Goal: Information Seeking & Learning: Learn about a topic

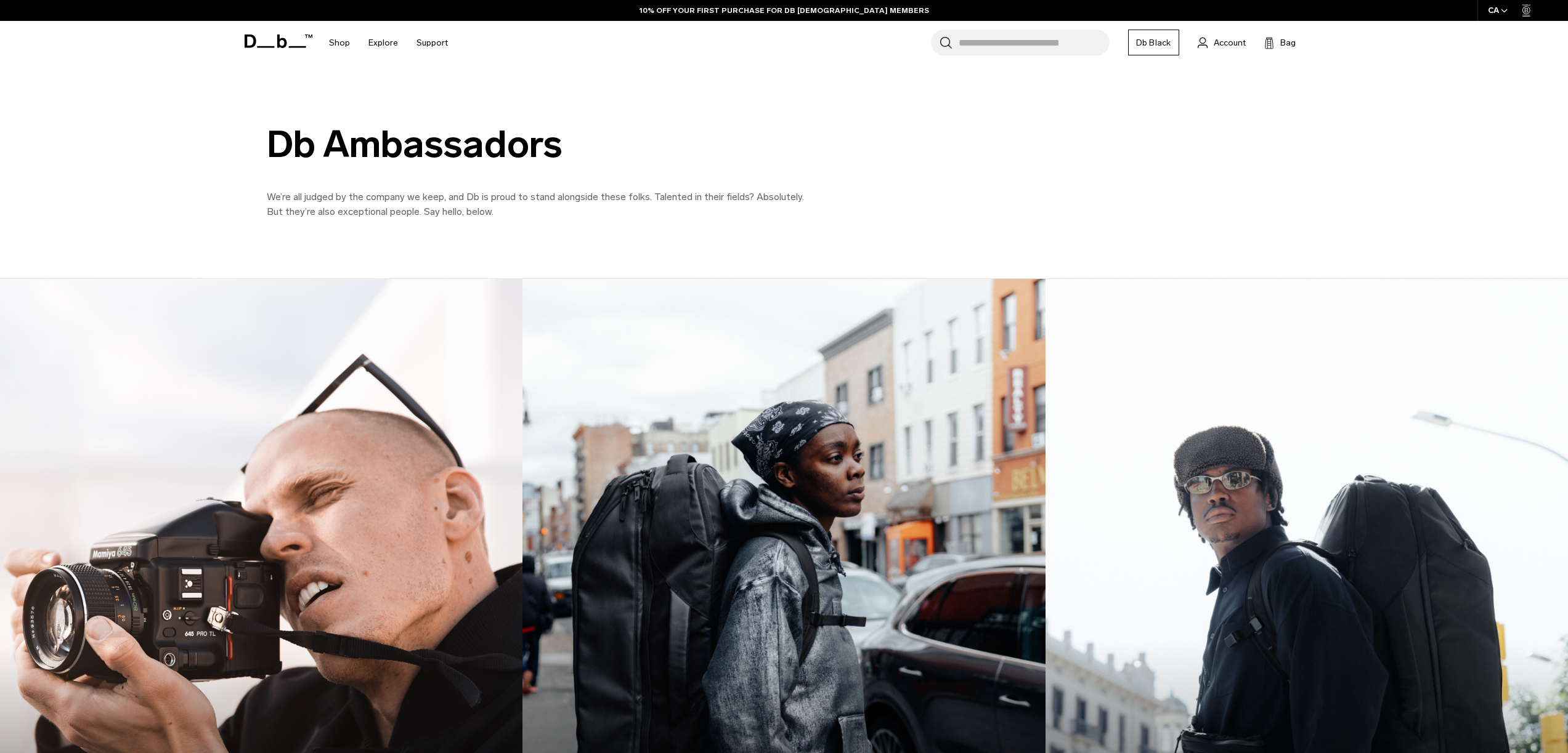
click at [352, 410] on img at bounding box center [261, 605] width 538 height 672
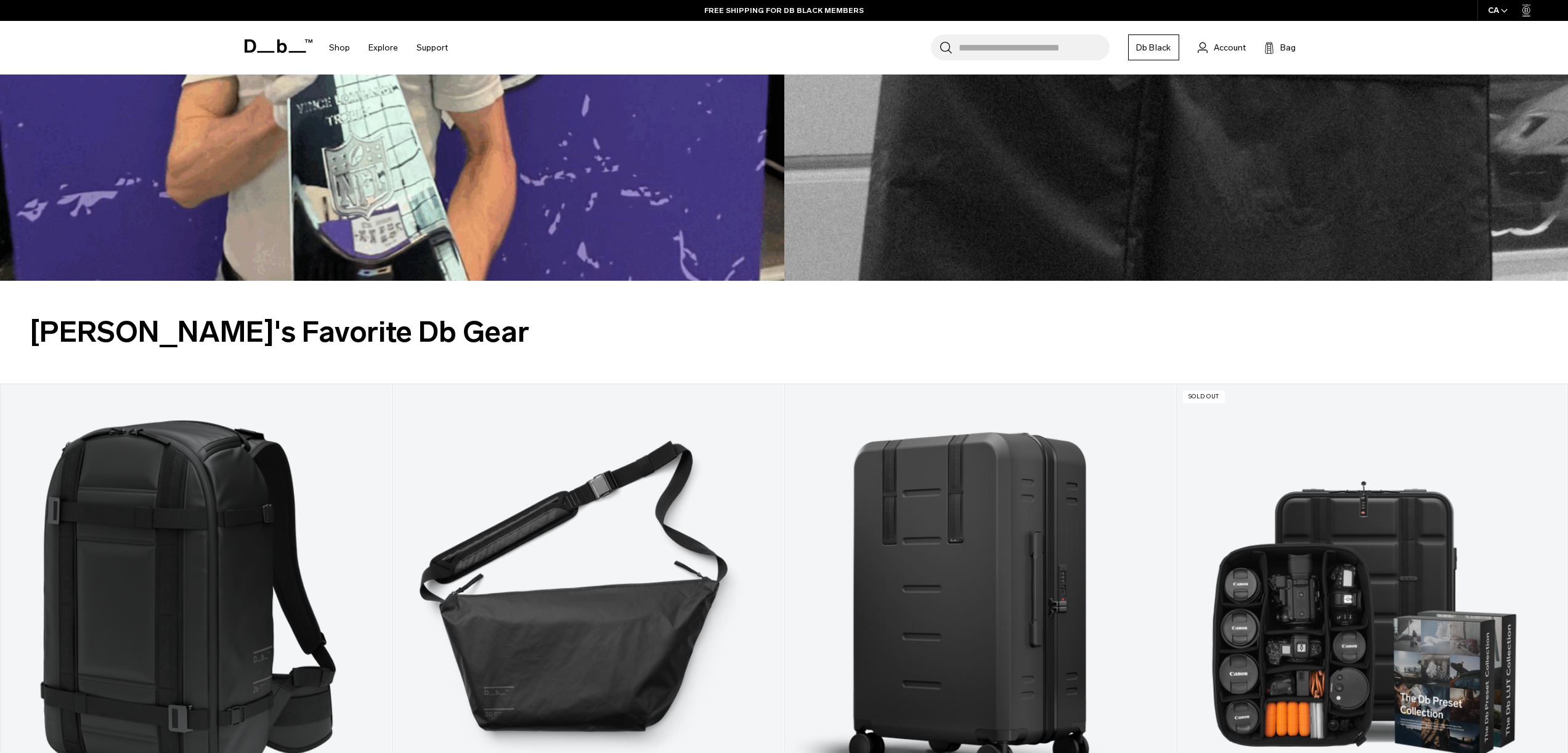
scroll to position [1543, 0]
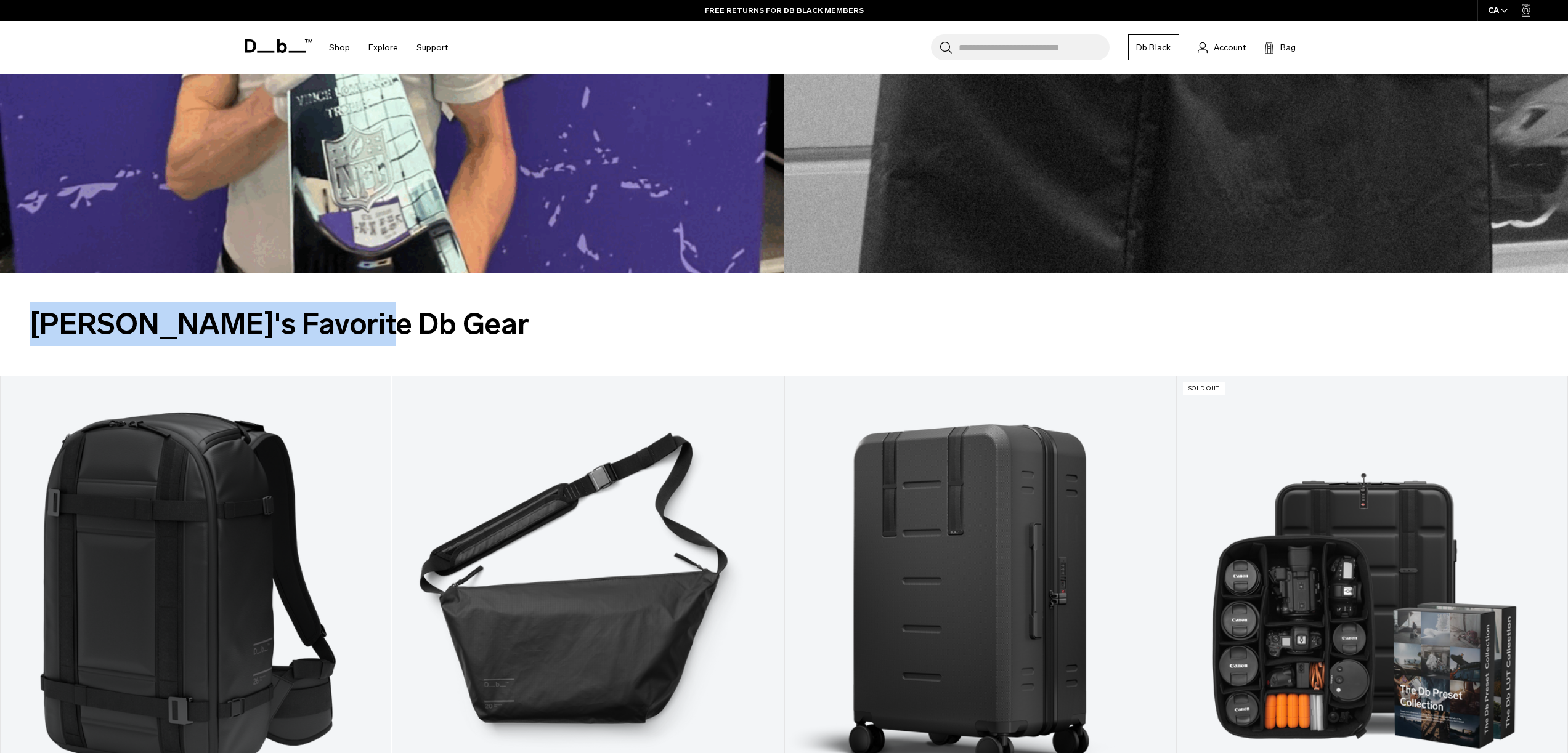
drag, startPoint x: 361, startPoint y: 318, endPoint x: 25, endPoint y: 319, distance: 336.0
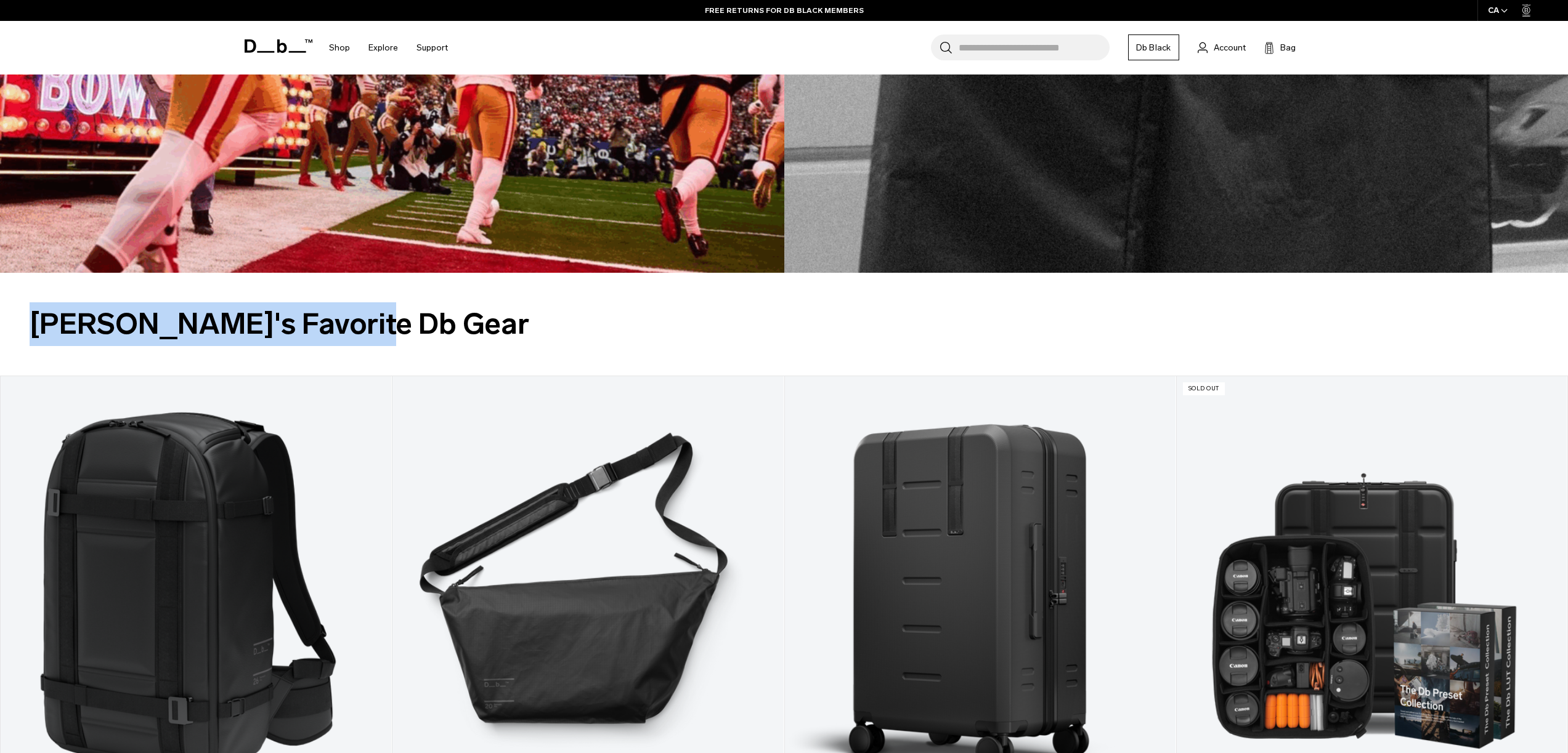
click at [25, 319] on div "Olav's Favorite Db Gear Add to Cart Ramverk Pro Backpack 26L $411 4.5 star rati…" at bounding box center [784, 590] width 1568 height 634
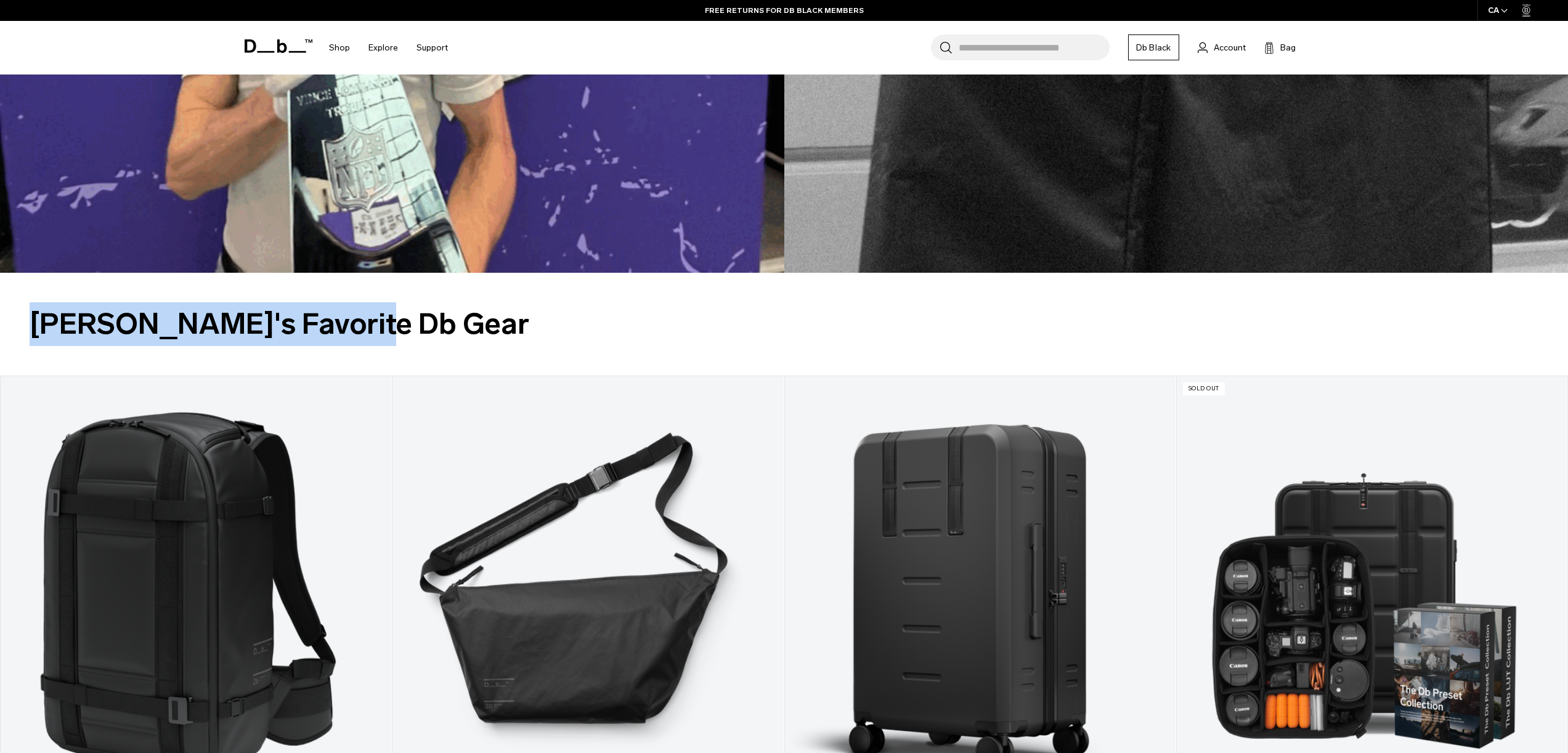
copy h2 "Olav's Favorite Db Gear"
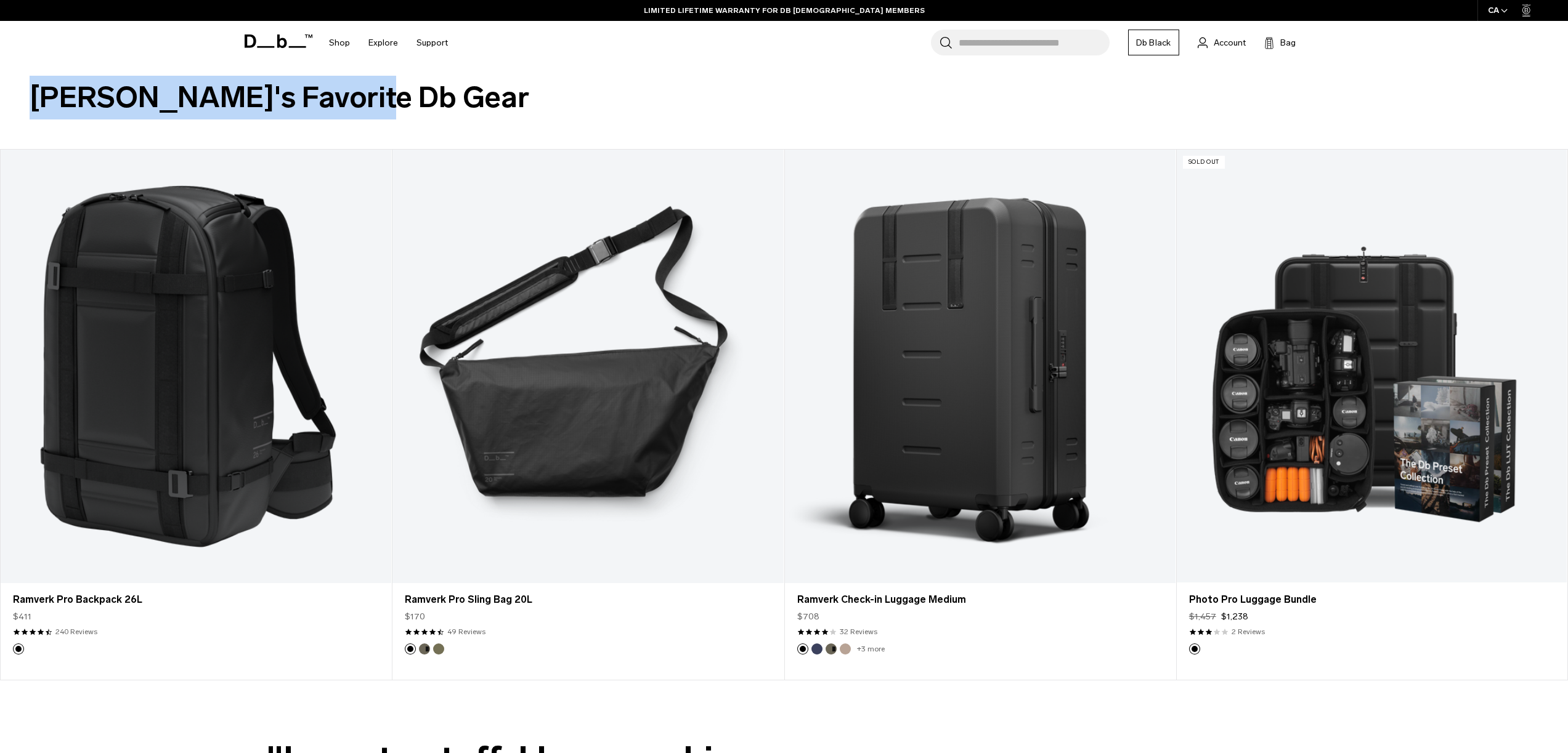
scroll to position [1833, 0]
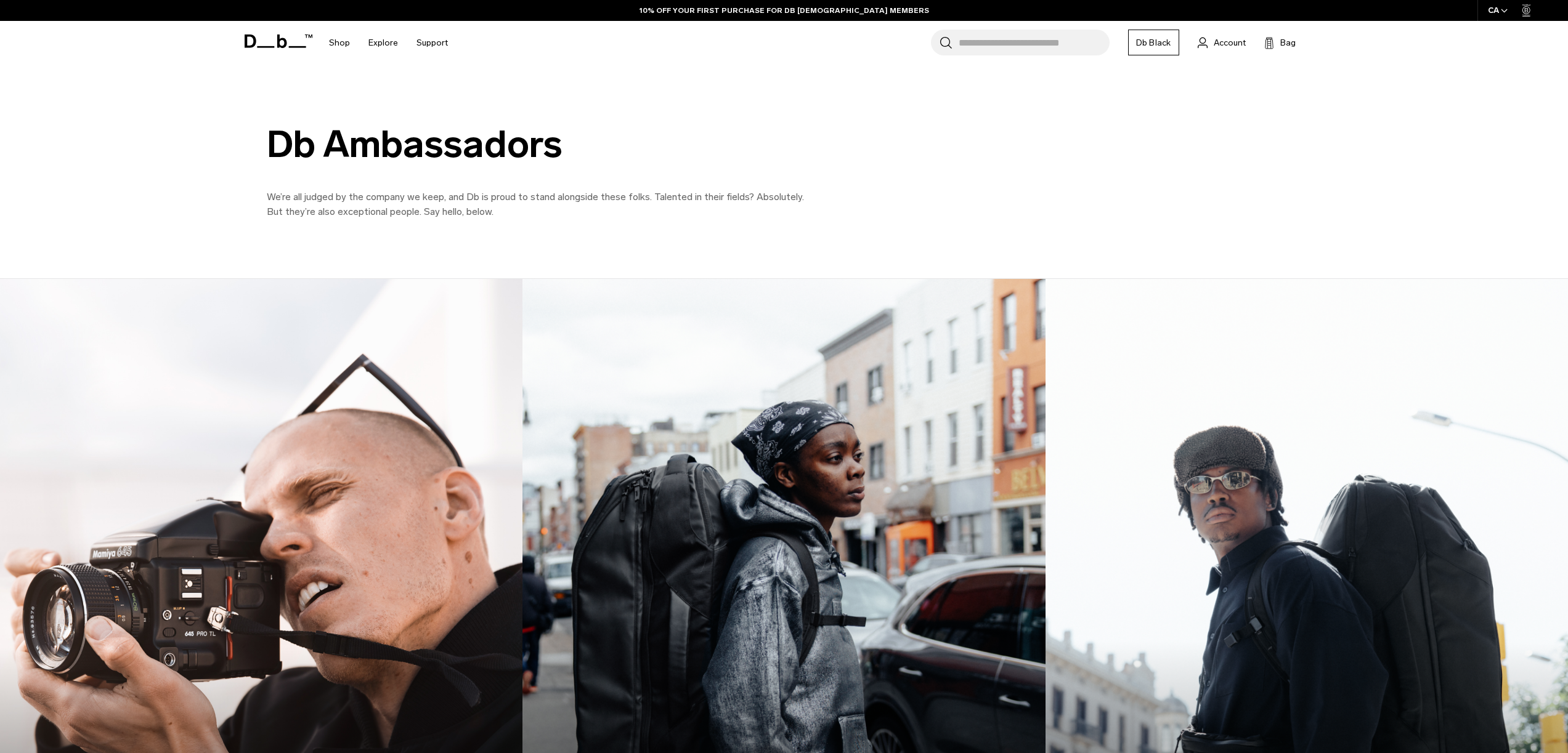
click at [312, 429] on img at bounding box center [261, 605] width 538 height 672
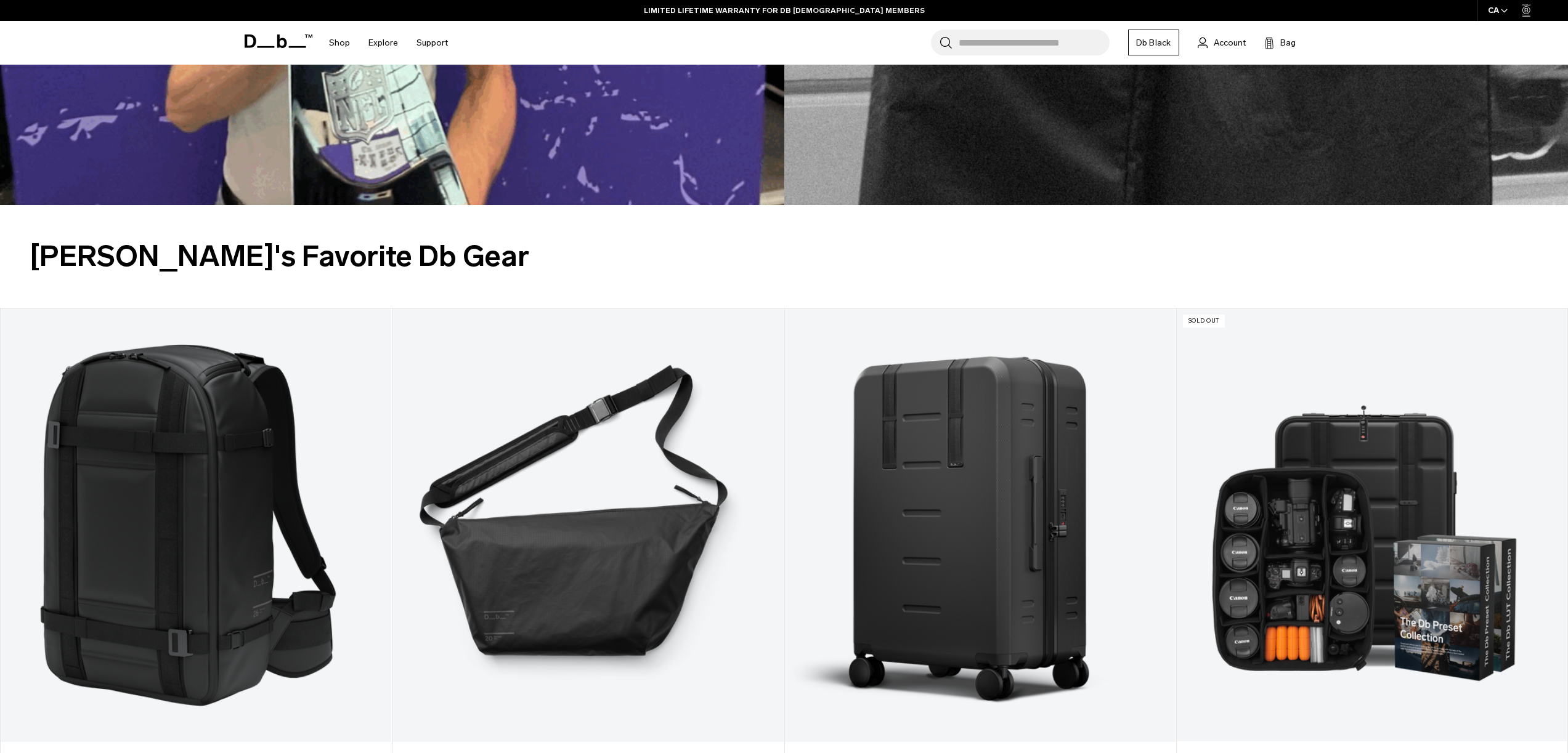
scroll to position [1547, 0]
